Goal: Navigation & Orientation: Find specific page/section

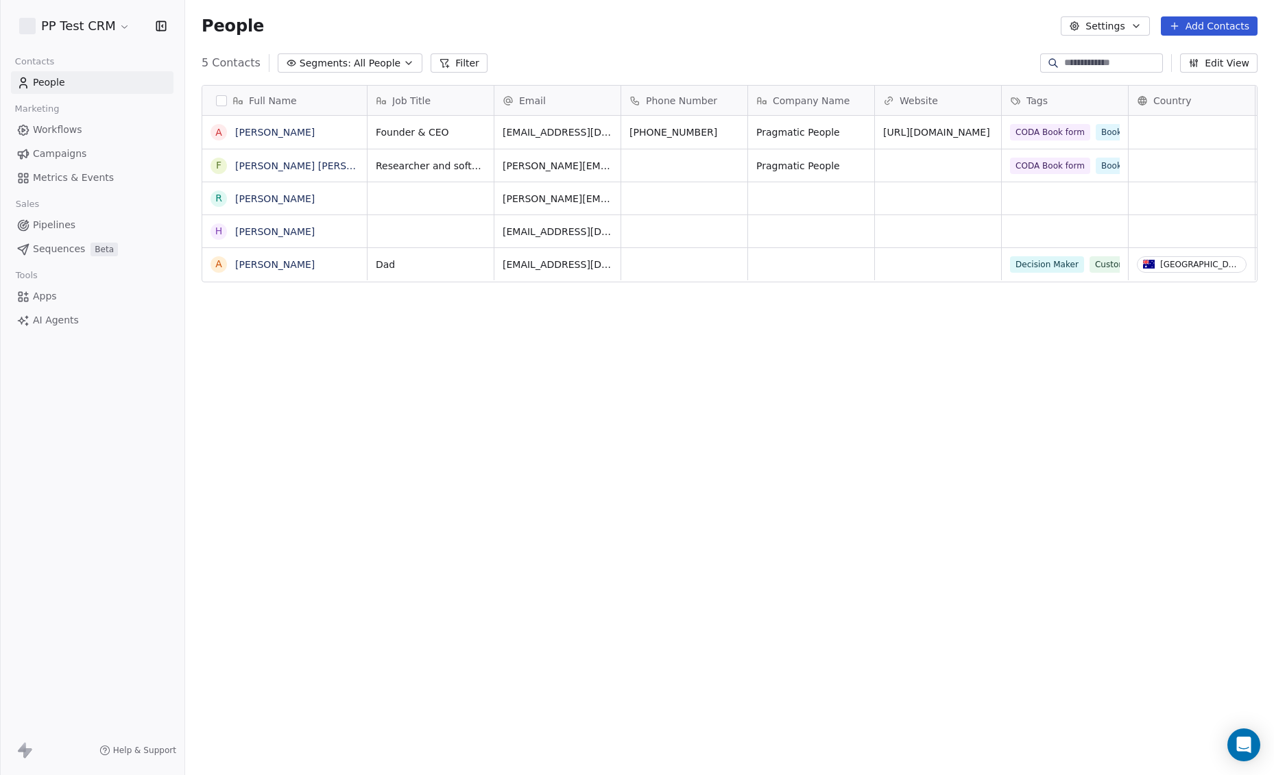
scroll to position [683, 1089]
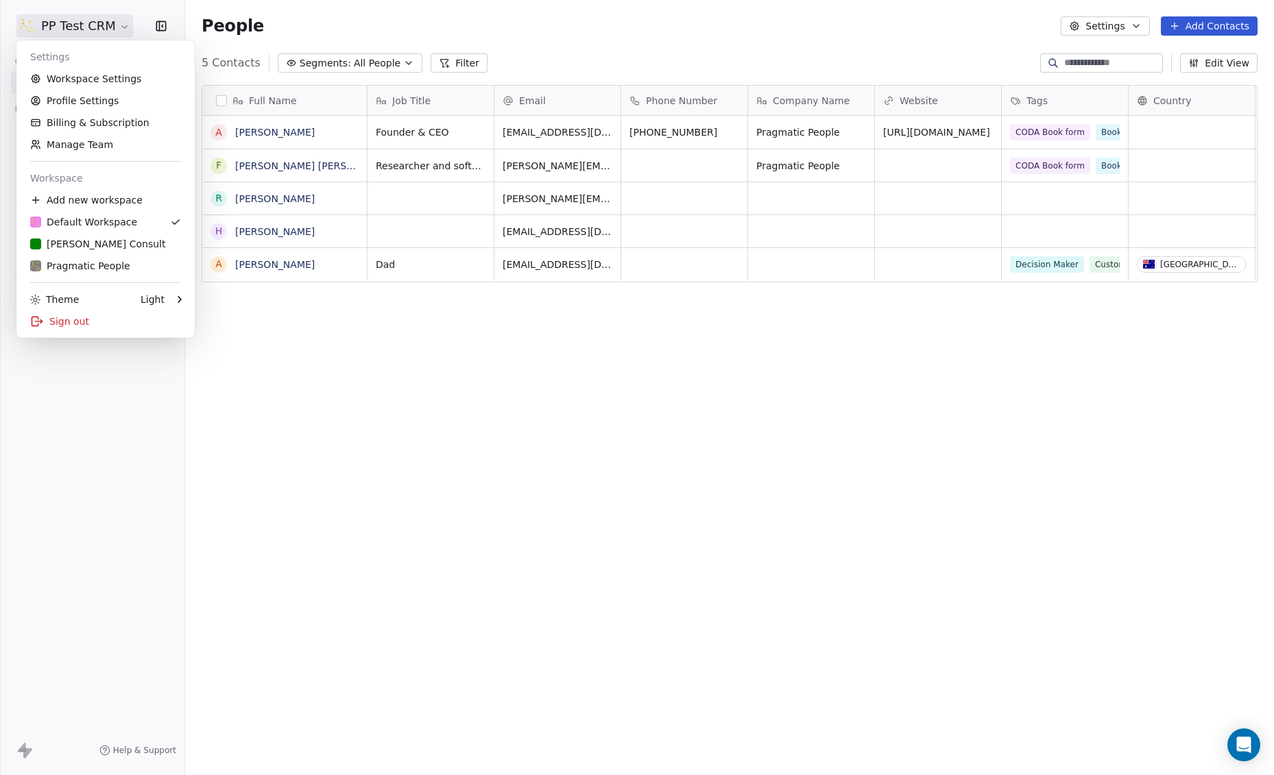
click at [56, 25] on html "PP Test CRM Contacts People Marketing Workflows Campaigns Metrics & Events Sale…" at bounding box center [637, 387] width 1274 height 775
click at [66, 261] on div "Pragmatic People" at bounding box center [80, 266] width 100 height 14
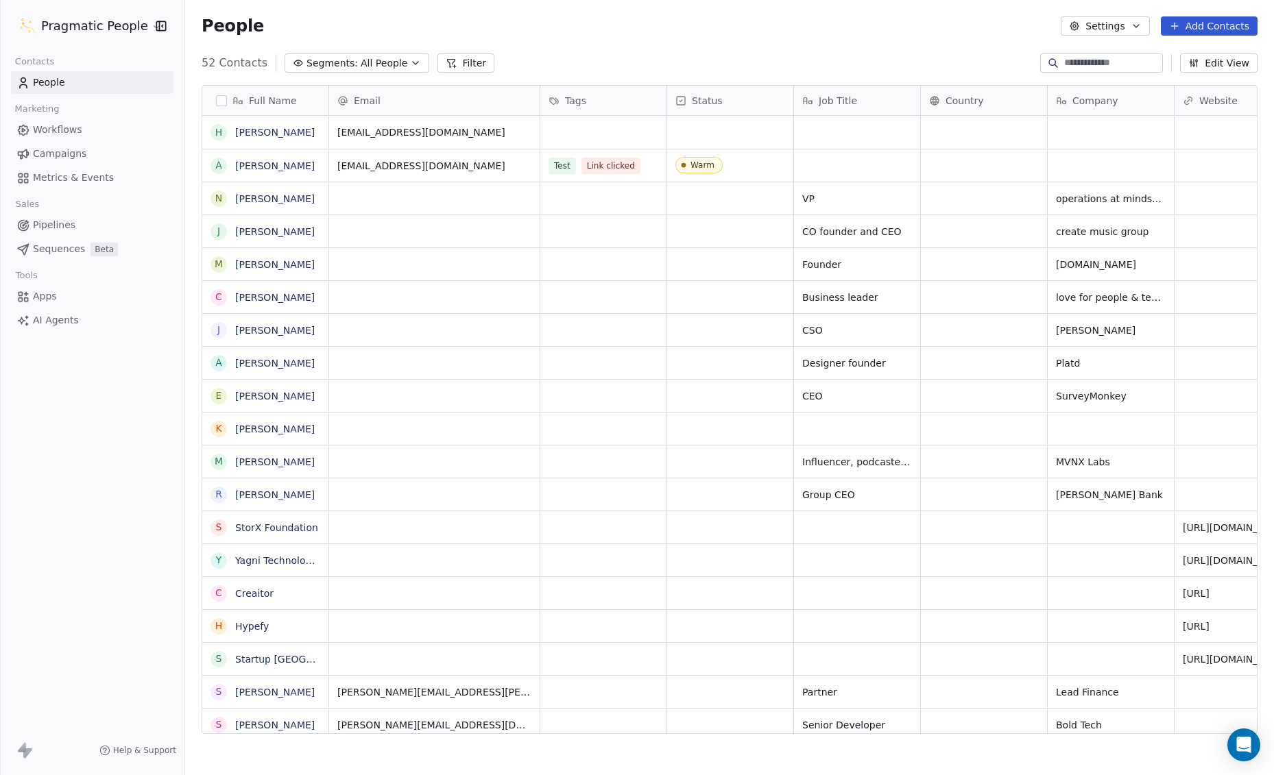
click at [48, 292] on span "Apps" at bounding box center [45, 296] width 24 height 14
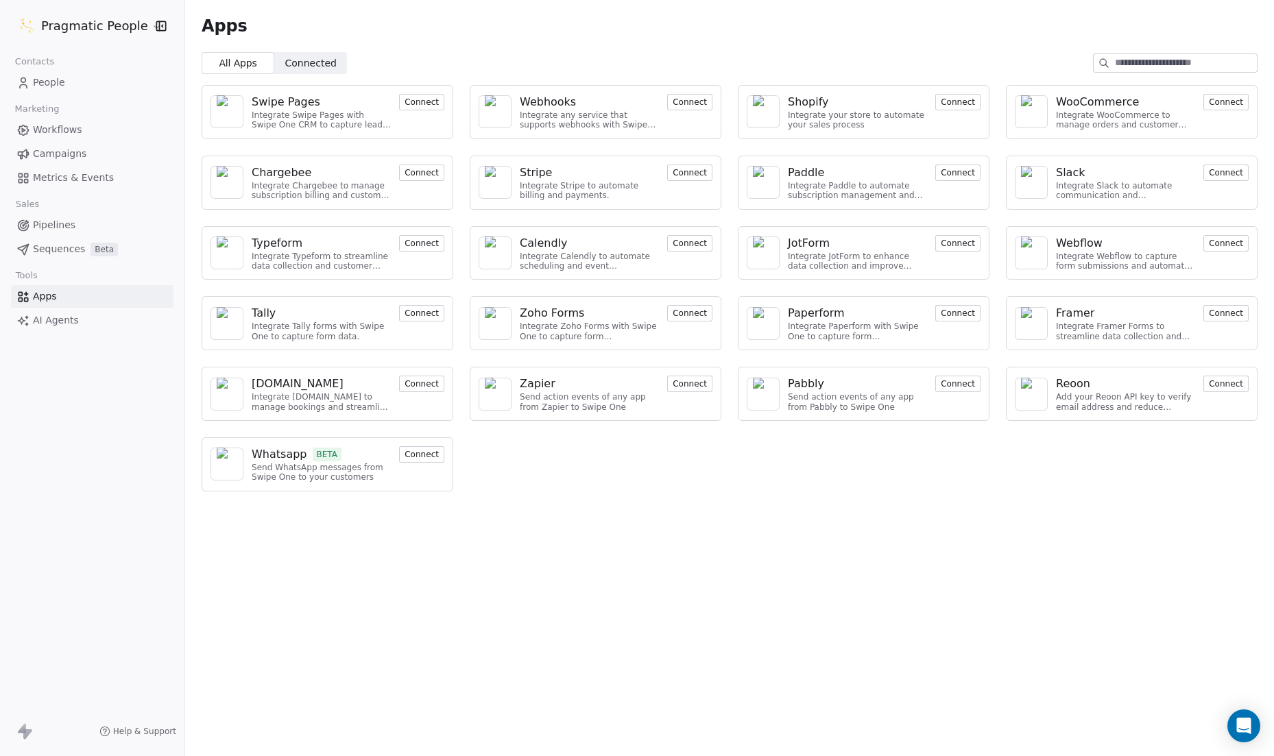
click at [321, 66] on span "Connected" at bounding box center [310, 63] width 51 height 14
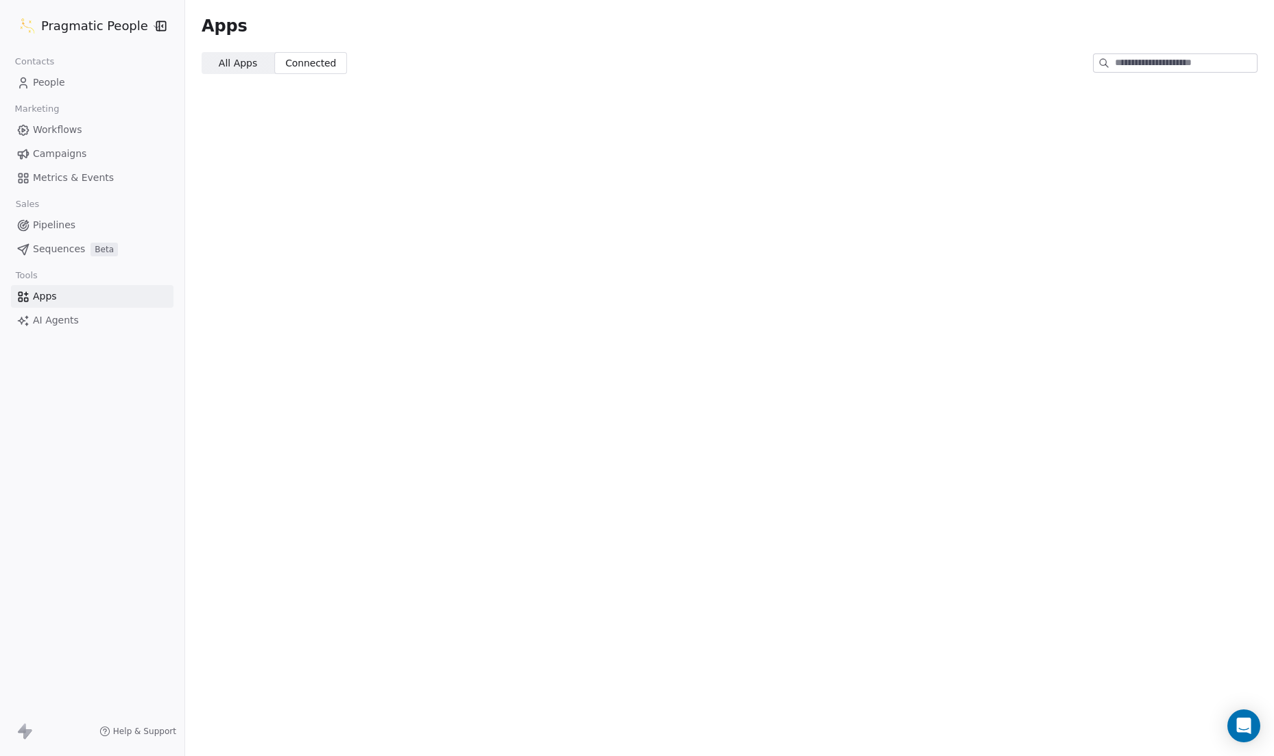
click at [232, 64] on span "All Apps" at bounding box center [238, 63] width 38 height 14
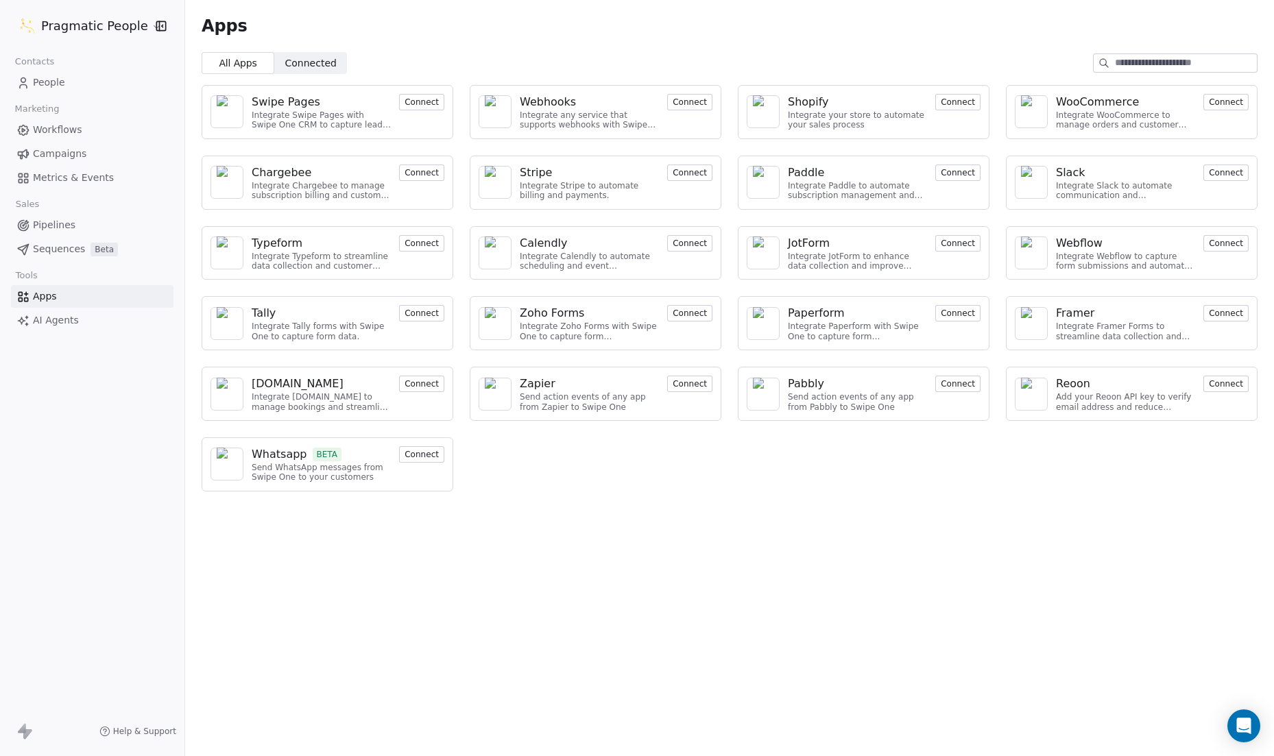
click at [306, 60] on span "Connected" at bounding box center [310, 63] width 51 height 14
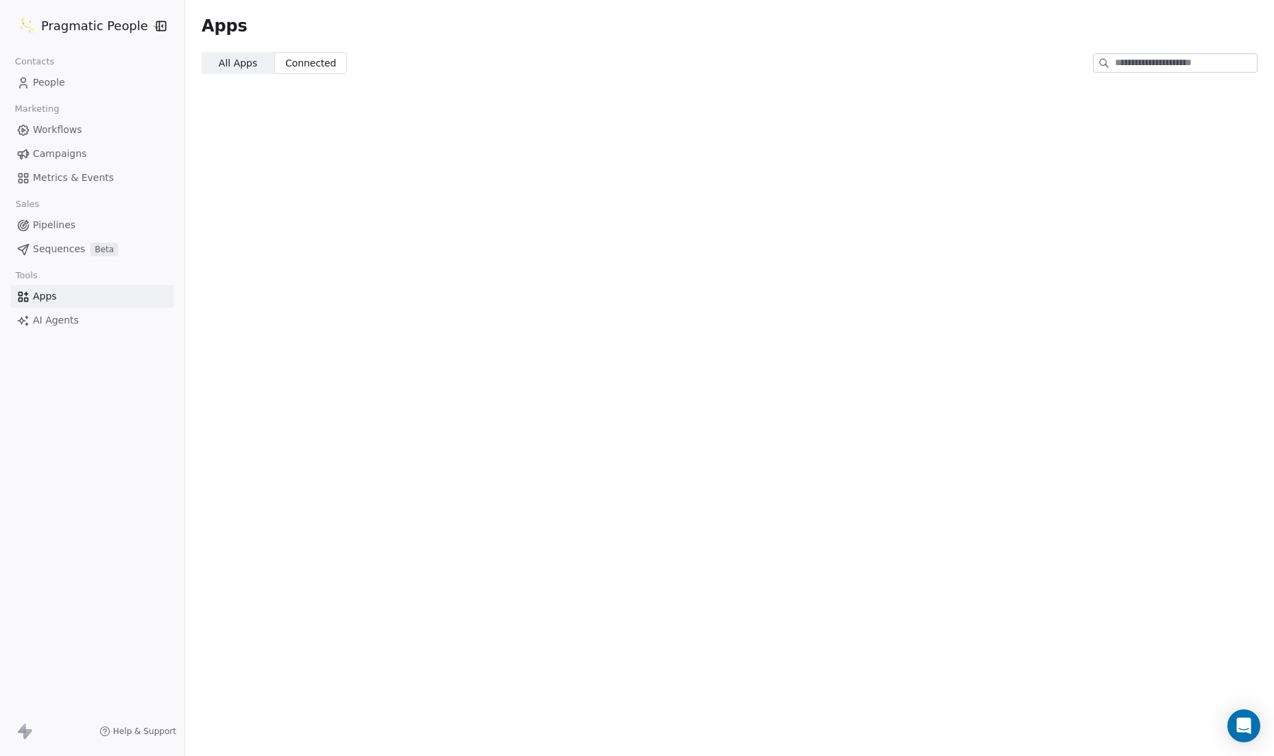
click at [232, 64] on span "All Apps" at bounding box center [238, 63] width 38 height 14
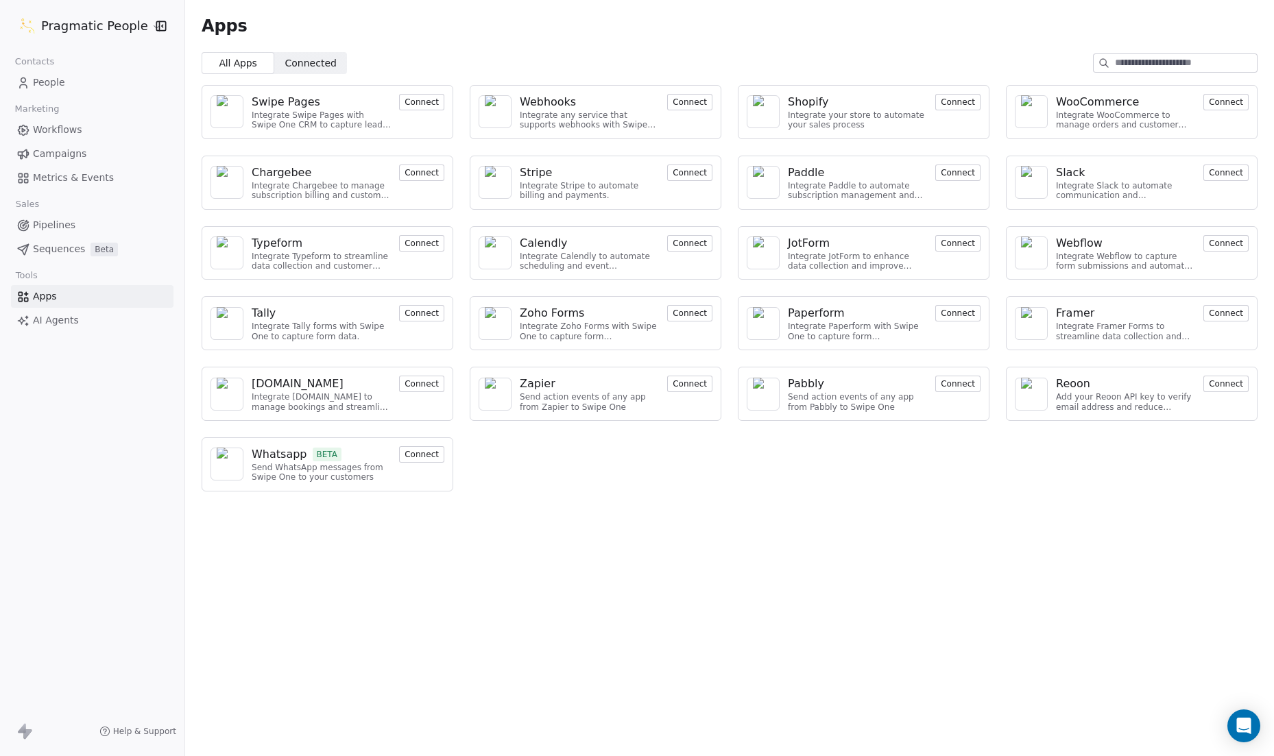
click at [380, 458] on div "Whatsapp BETA" at bounding box center [321, 454] width 139 height 16
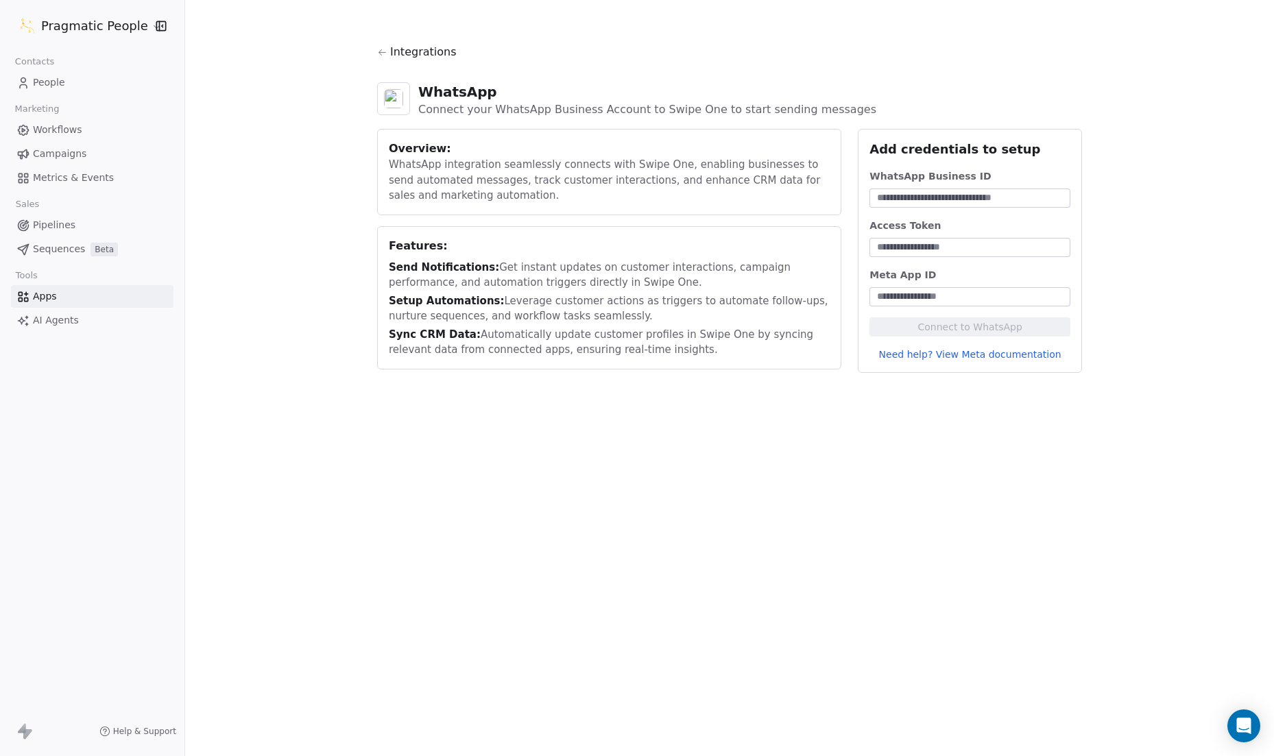
click at [398, 53] on span "Integrations" at bounding box center [423, 52] width 67 height 16
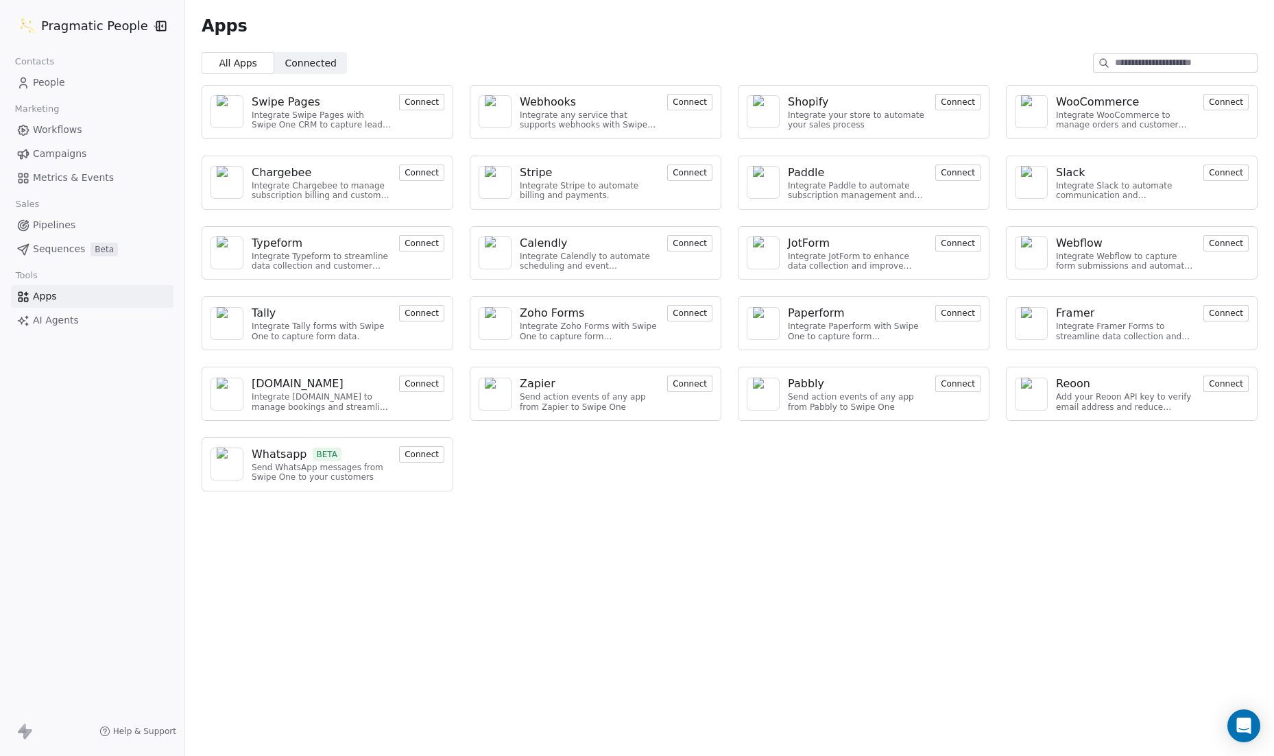
click at [1085, 270] on div "Webflow Integrate Webflow to capture form submissions and automate customer eng…" at bounding box center [1132, 253] width 252 height 54
click at [309, 67] on span "Connected" at bounding box center [310, 63] width 51 height 14
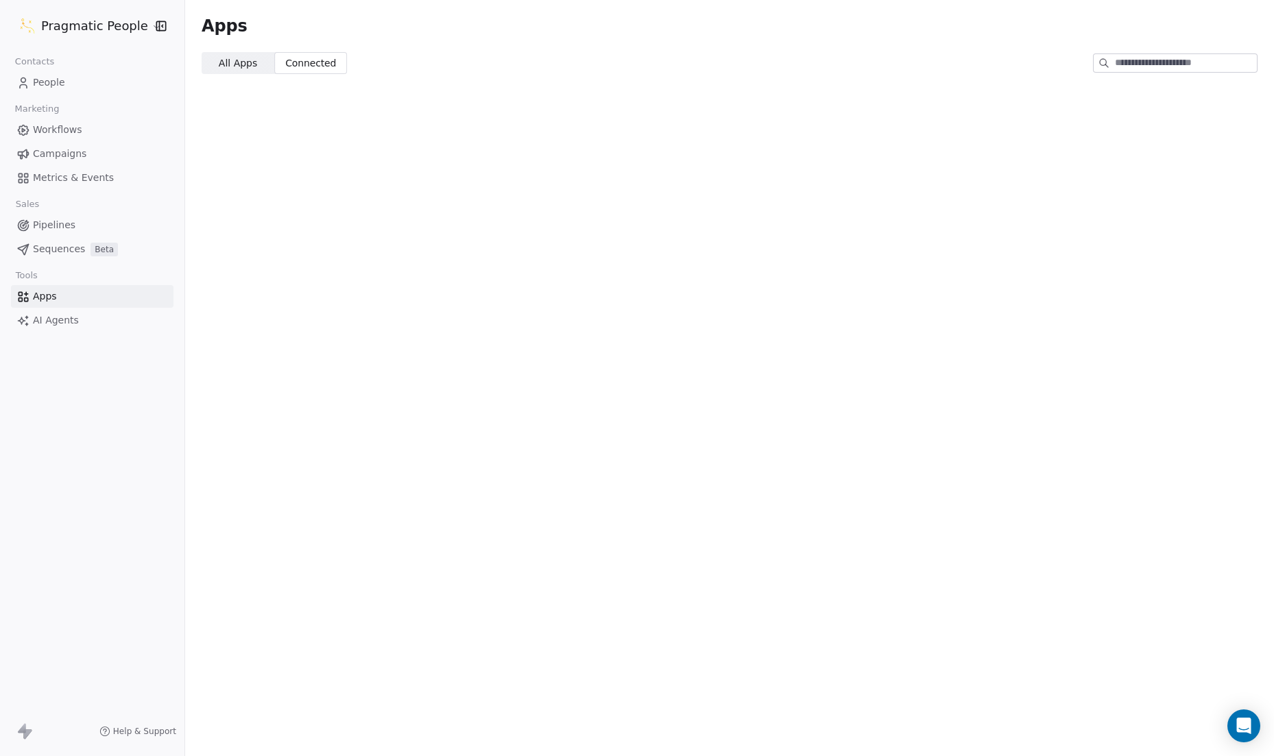
click at [245, 63] on span "All Apps" at bounding box center [238, 63] width 38 height 14
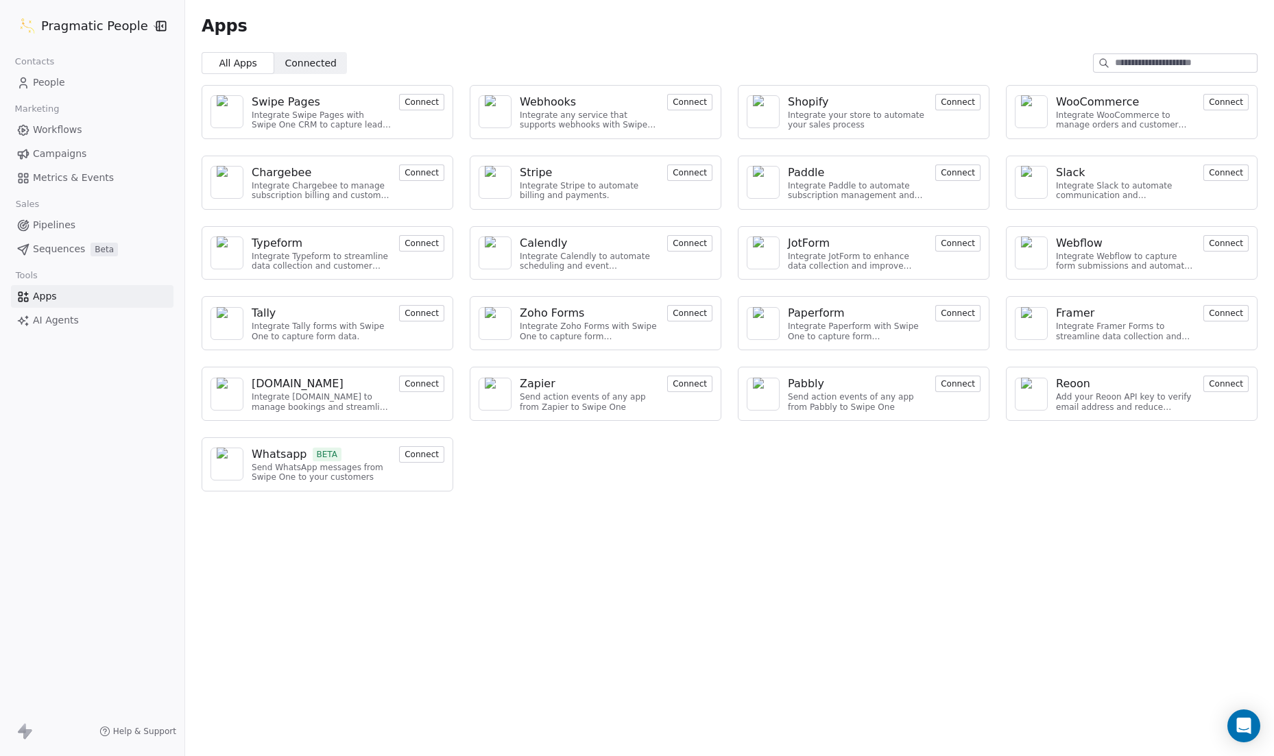
click at [56, 320] on span "AI Agents" at bounding box center [56, 320] width 46 height 14
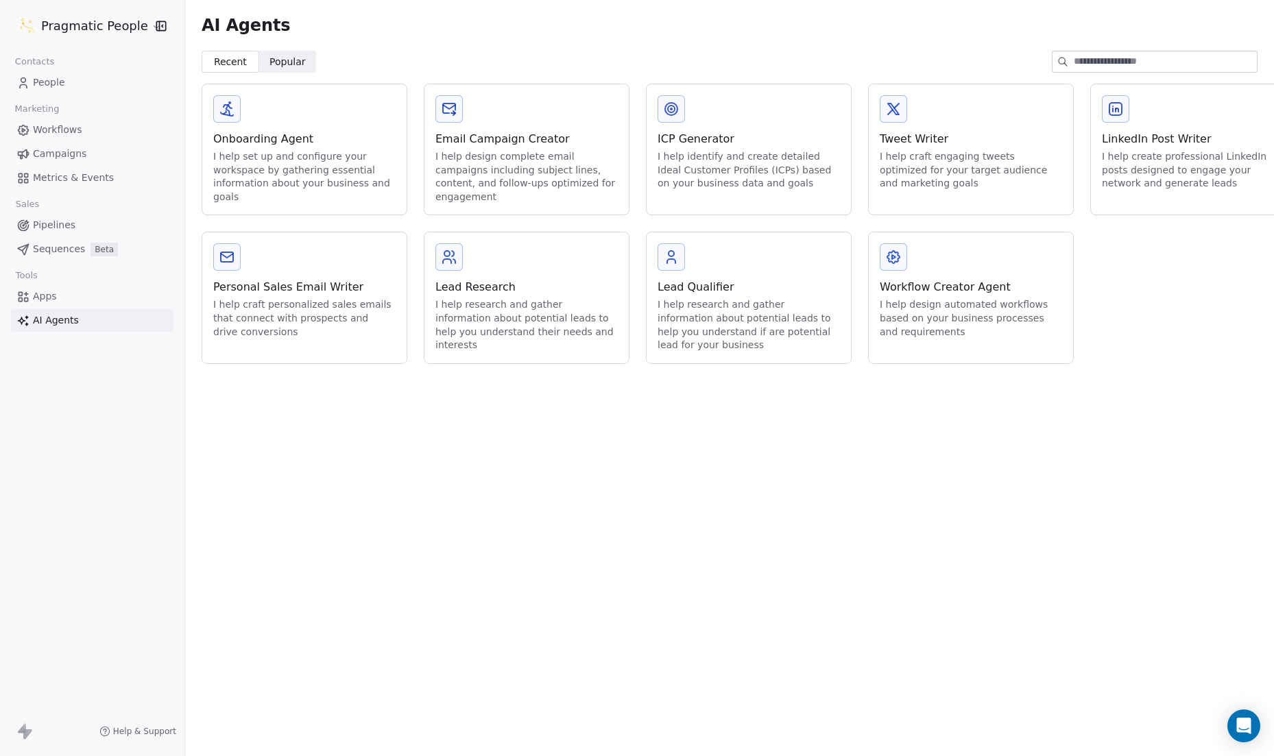
click at [145, 25] on html "Pragmatic People Contacts People Marketing Workflows Campaigns Metrics & Events…" at bounding box center [637, 378] width 1274 height 756
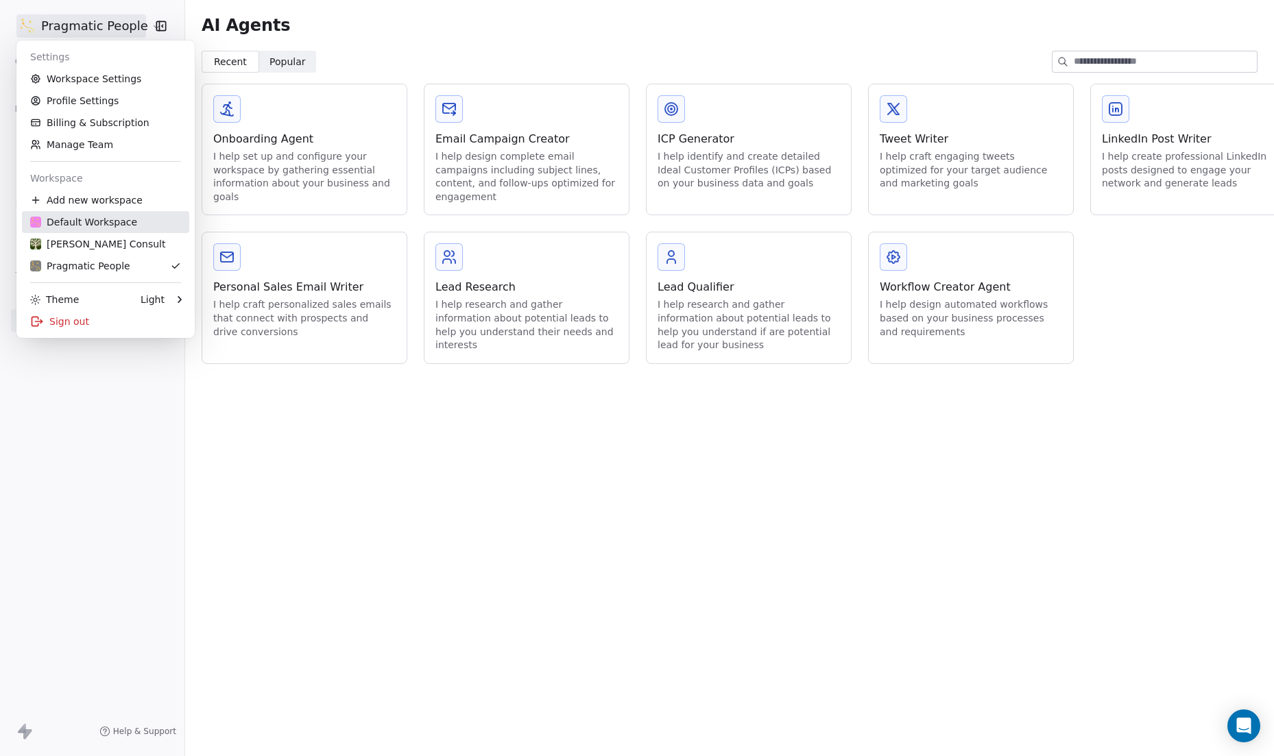
click at [83, 226] on div "Default Workspace" at bounding box center [83, 222] width 107 height 14
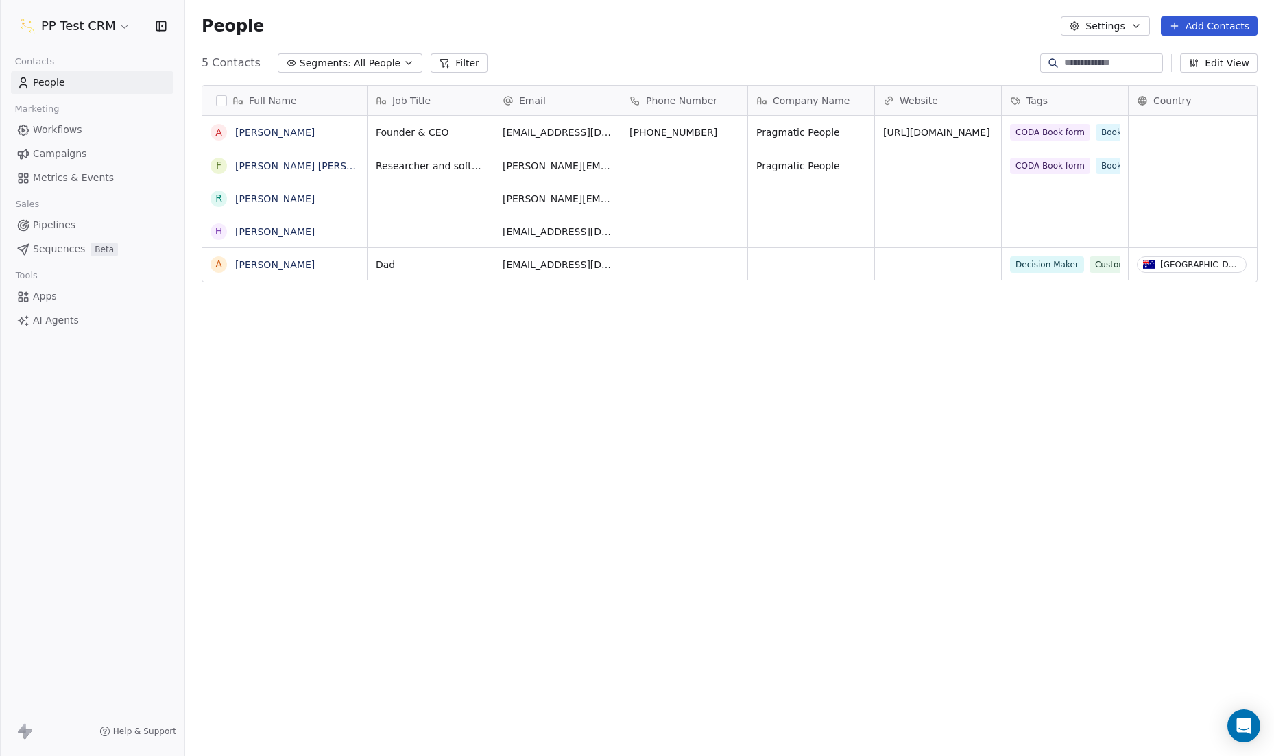
scroll to position [665, 1089]
click at [45, 300] on span "Apps" at bounding box center [45, 296] width 24 height 14
